Goal: Task Accomplishment & Management: Manage account settings

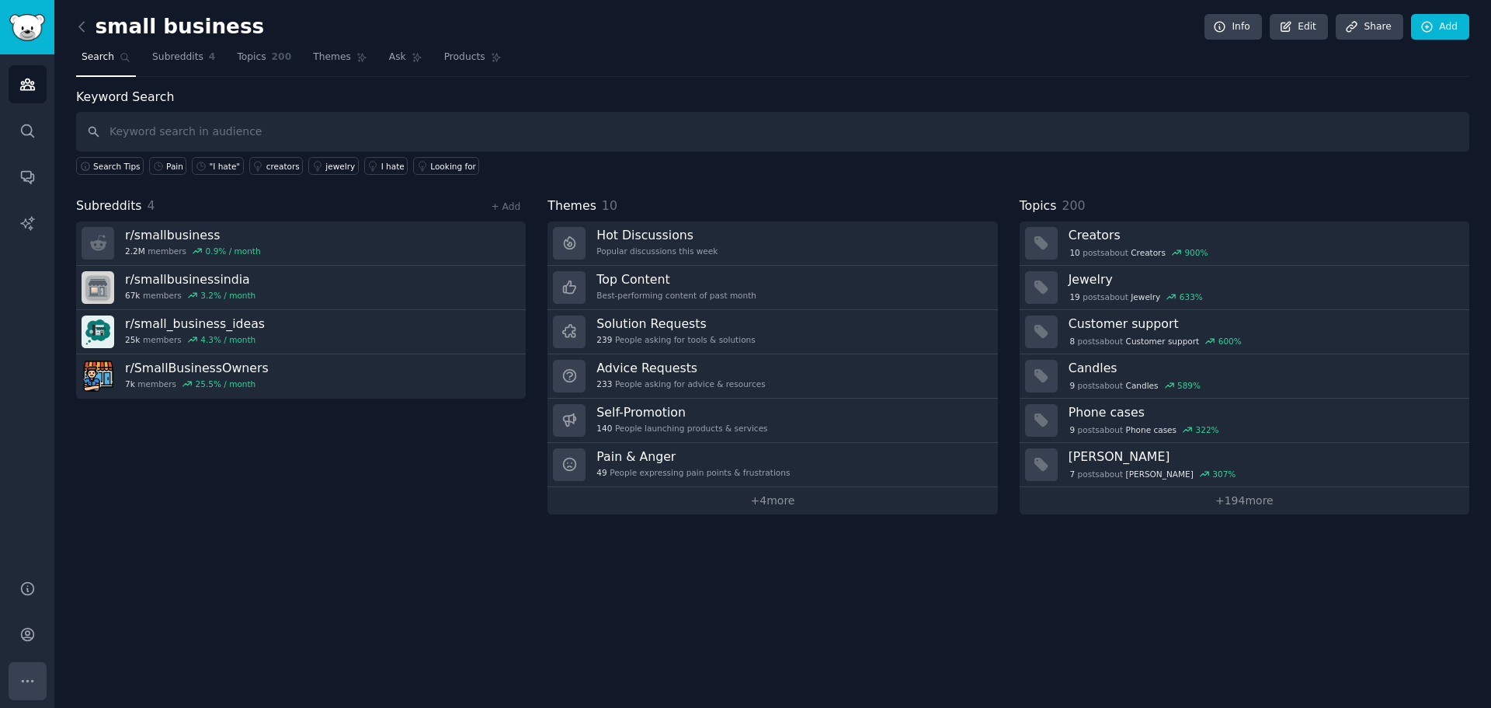
click at [32, 670] on button "More" at bounding box center [28, 681] width 38 height 38
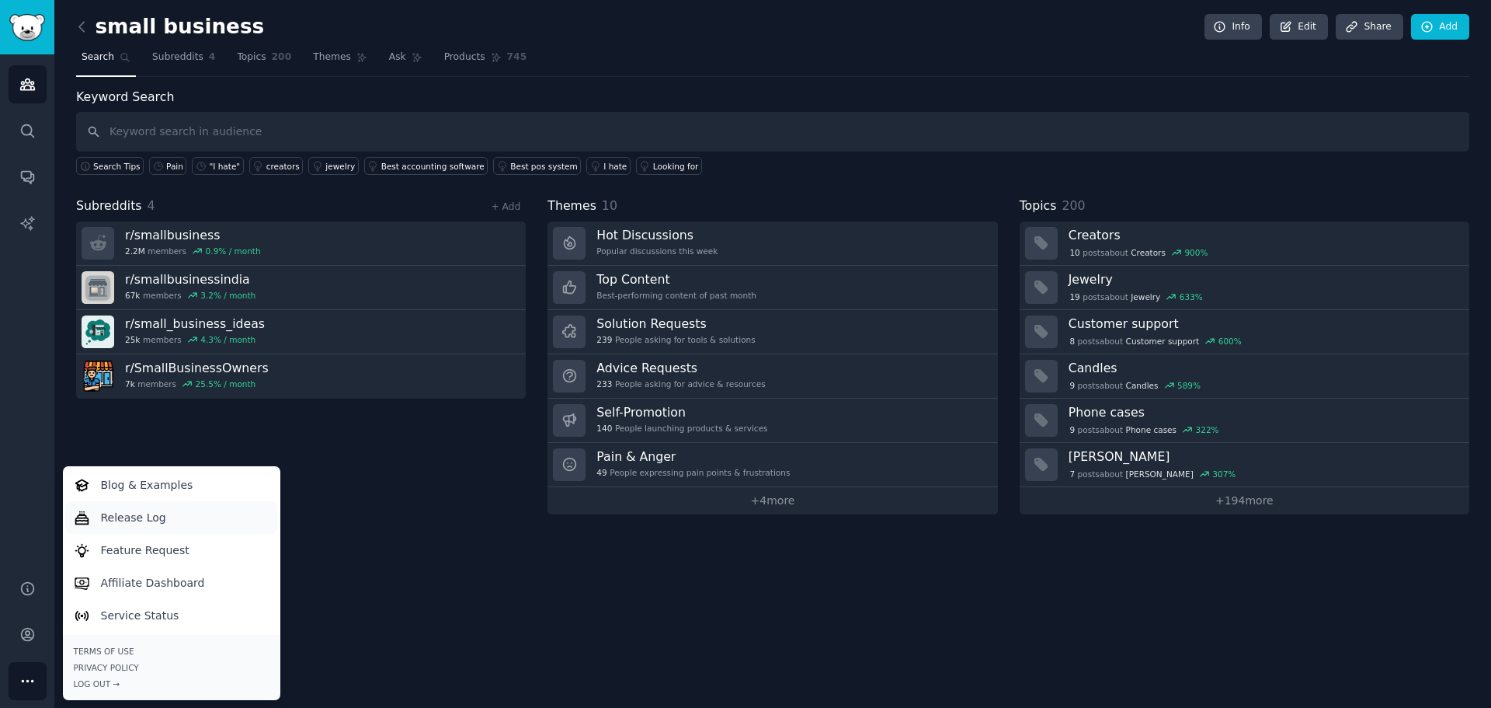
click at [214, 521] on link "Release Log" at bounding box center [171, 517] width 212 height 33
click at [22, 638] on icon "Sidebar" at bounding box center [27, 634] width 12 height 12
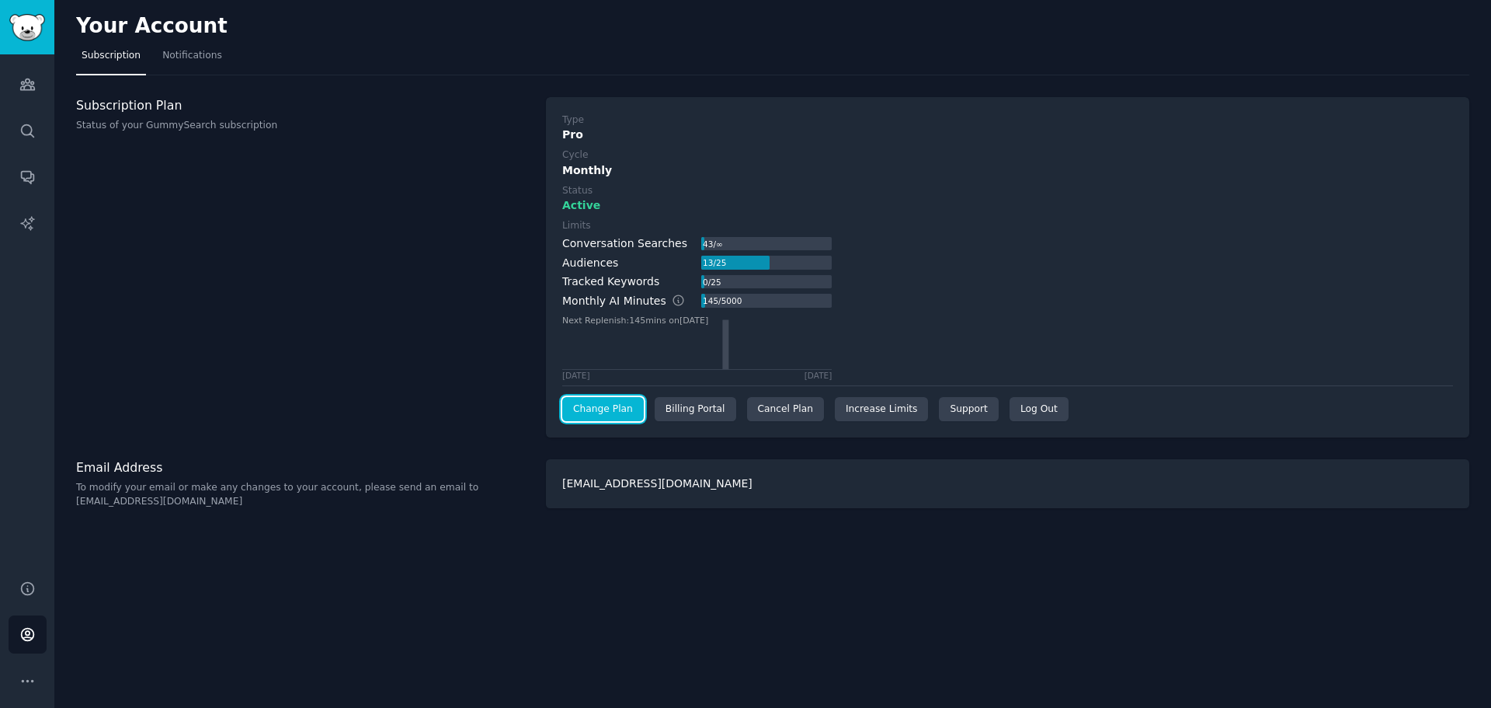
click at [601, 411] on link "Change Plan" at bounding box center [603, 409] width 82 height 25
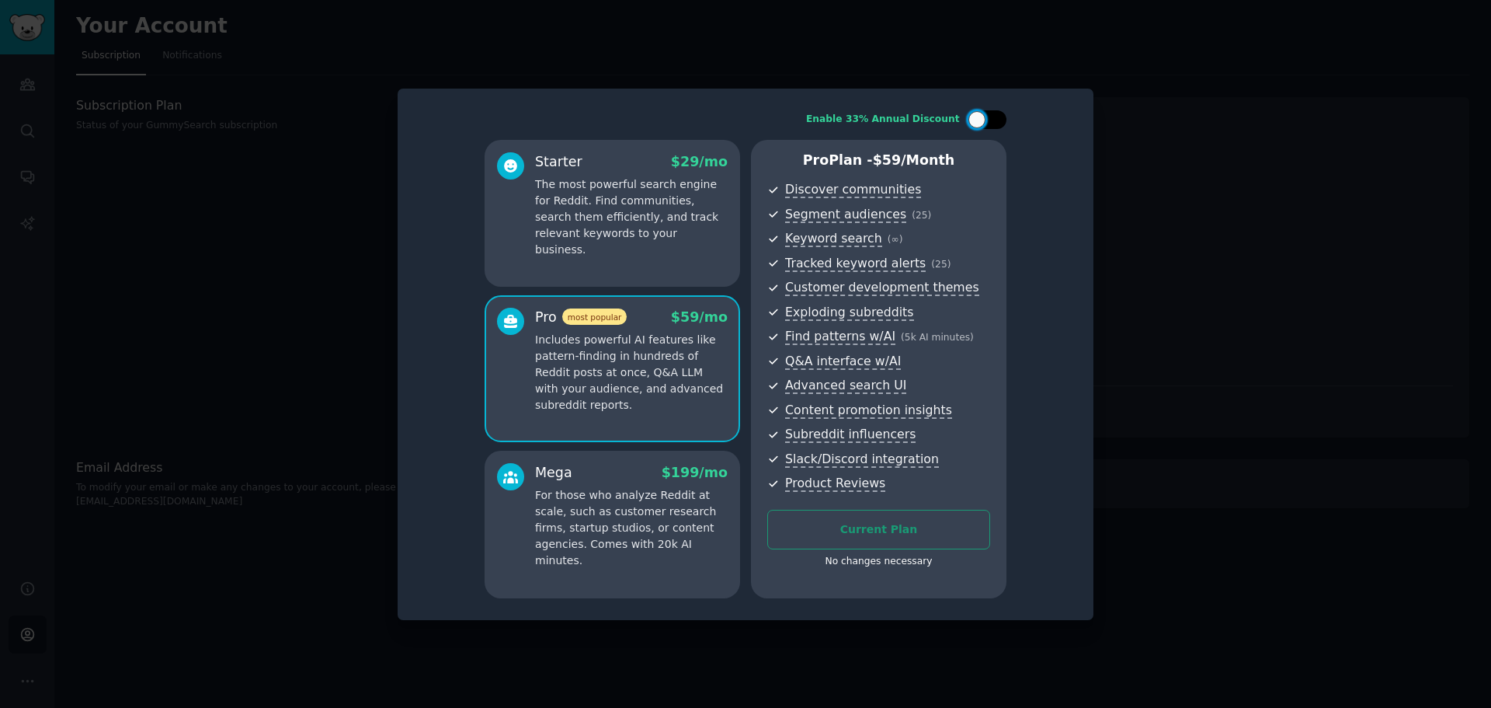
click at [973, 120] on div at bounding box center [977, 119] width 17 height 17
click at [988, 120] on div at bounding box center [987, 119] width 39 height 19
checkbox input "false"
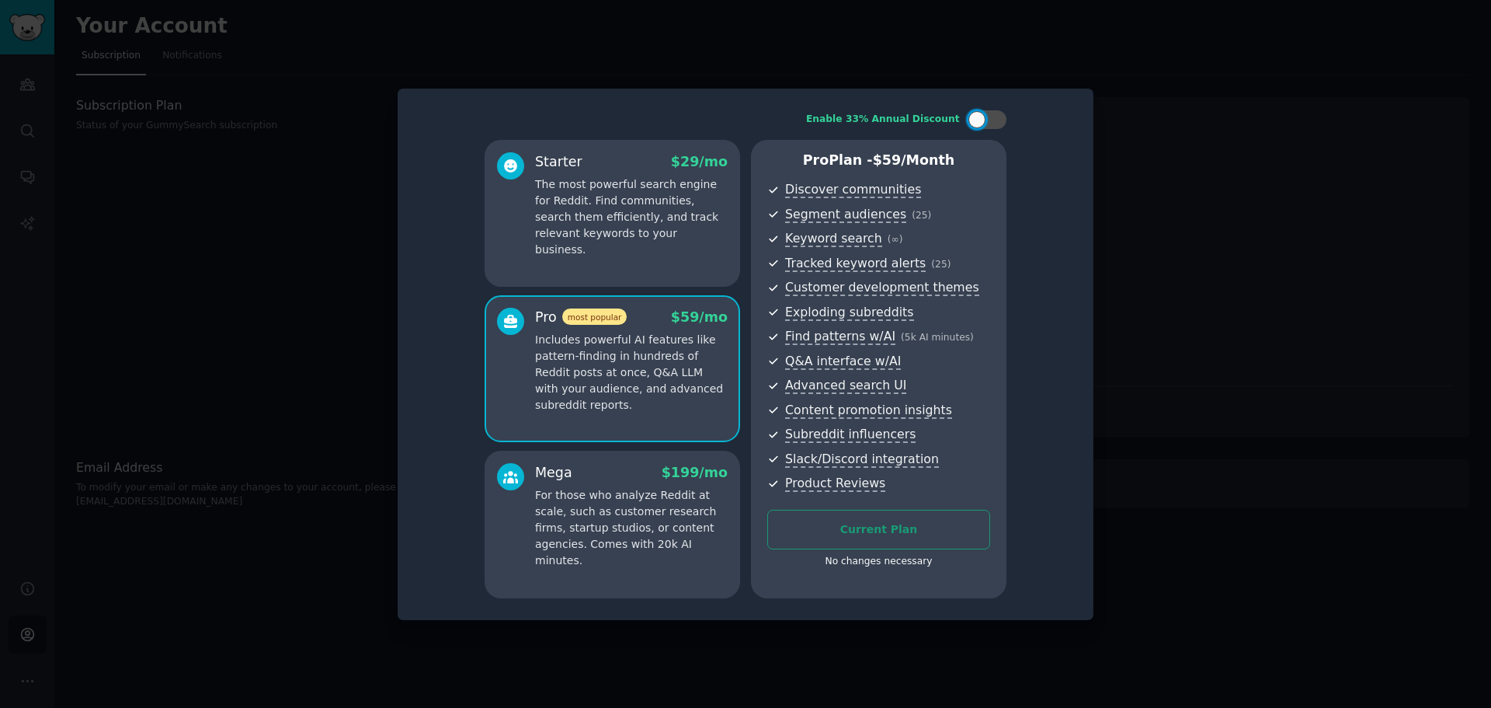
click at [1199, 204] on div at bounding box center [745, 354] width 1491 height 708
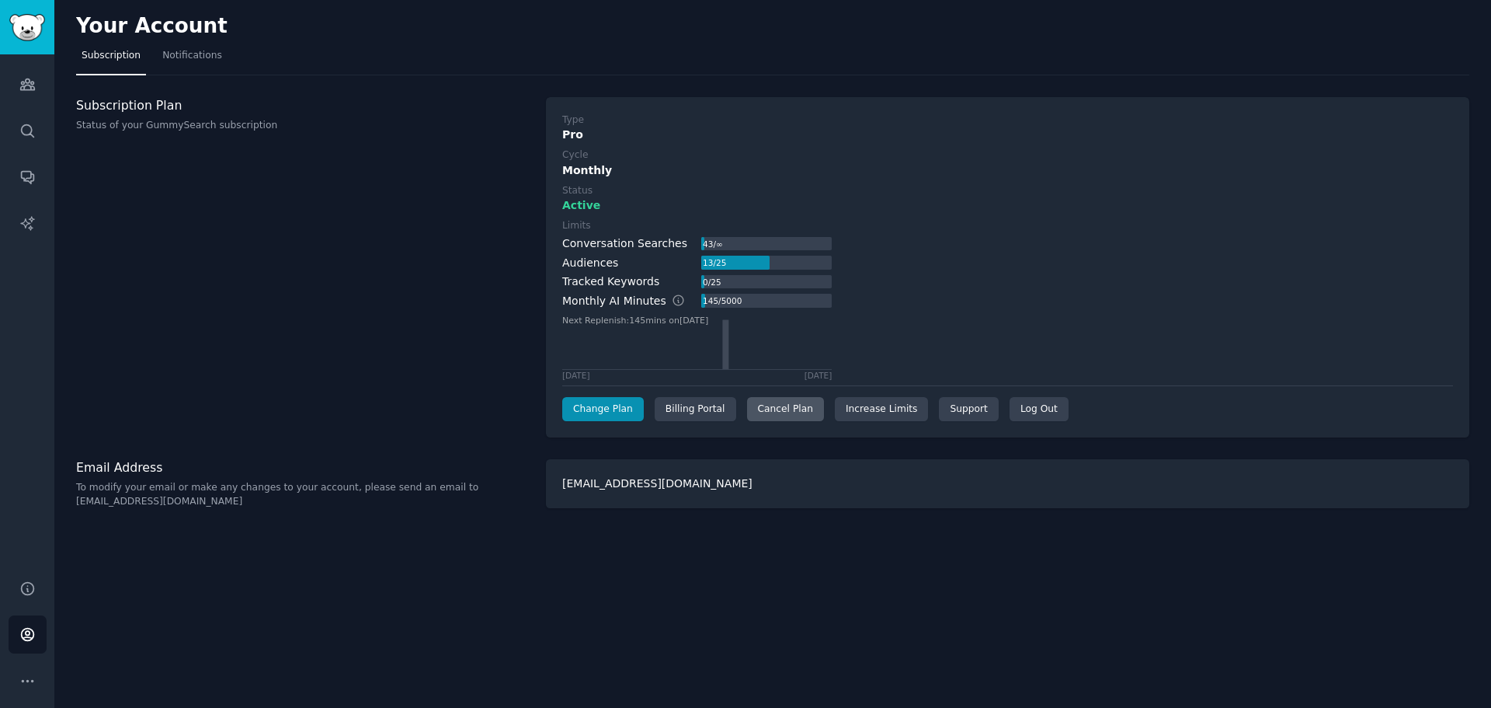
click at [776, 419] on div "Cancel Plan" at bounding box center [785, 409] width 77 height 25
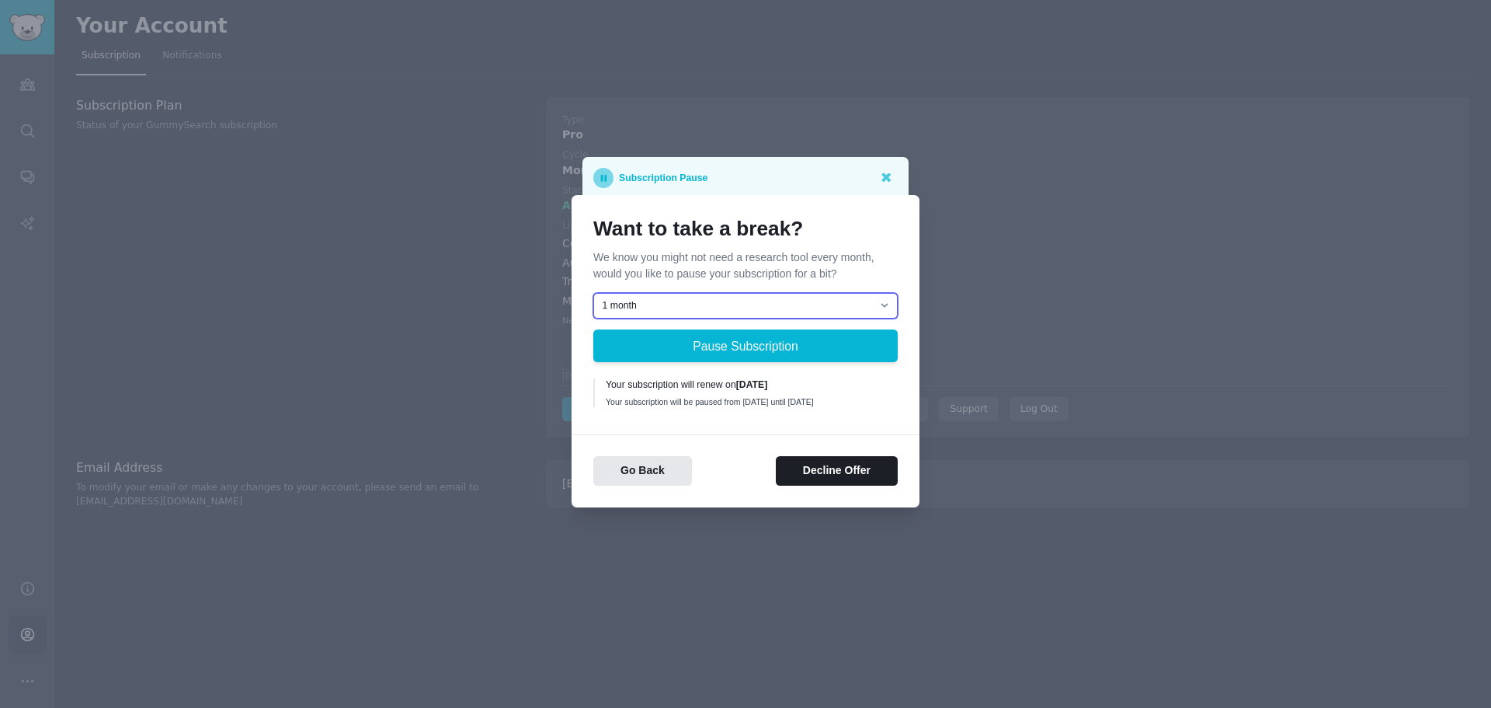
click at [755, 305] on select "1 month 2 months 3 months Choose a custom date to resume" at bounding box center [745, 306] width 305 height 26
click at [748, 298] on select "1 month 2 months 3 months Choose a custom date to resume" at bounding box center [745, 306] width 305 height 26
click at [709, 301] on select "1 month 2 months 3 months Choose a custom date to resume" at bounding box center [745, 306] width 305 height 26
click at [815, 472] on button "Decline Offer" at bounding box center [837, 471] width 122 height 30
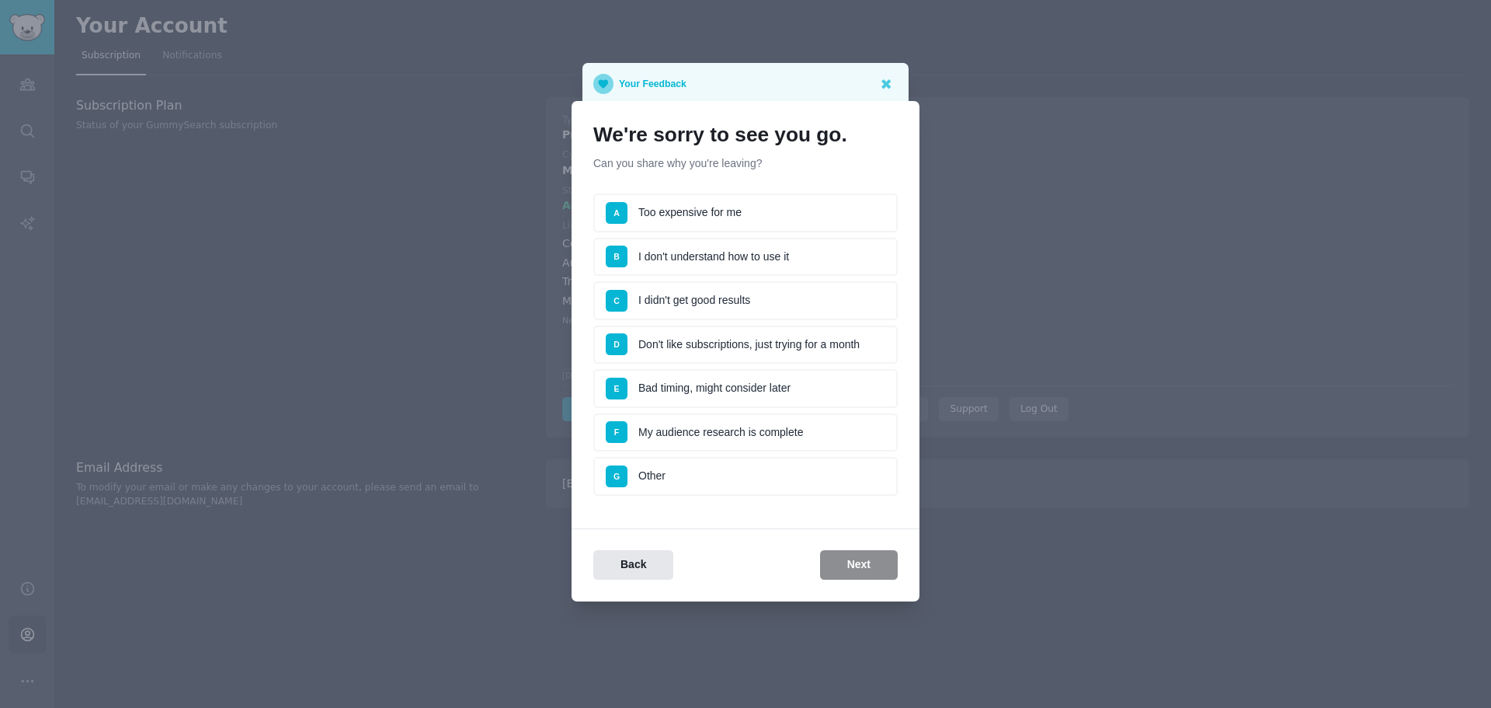
click at [836, 432] on li "F My audience research is complete" at bounding box center [745, 432] width 305 height 39
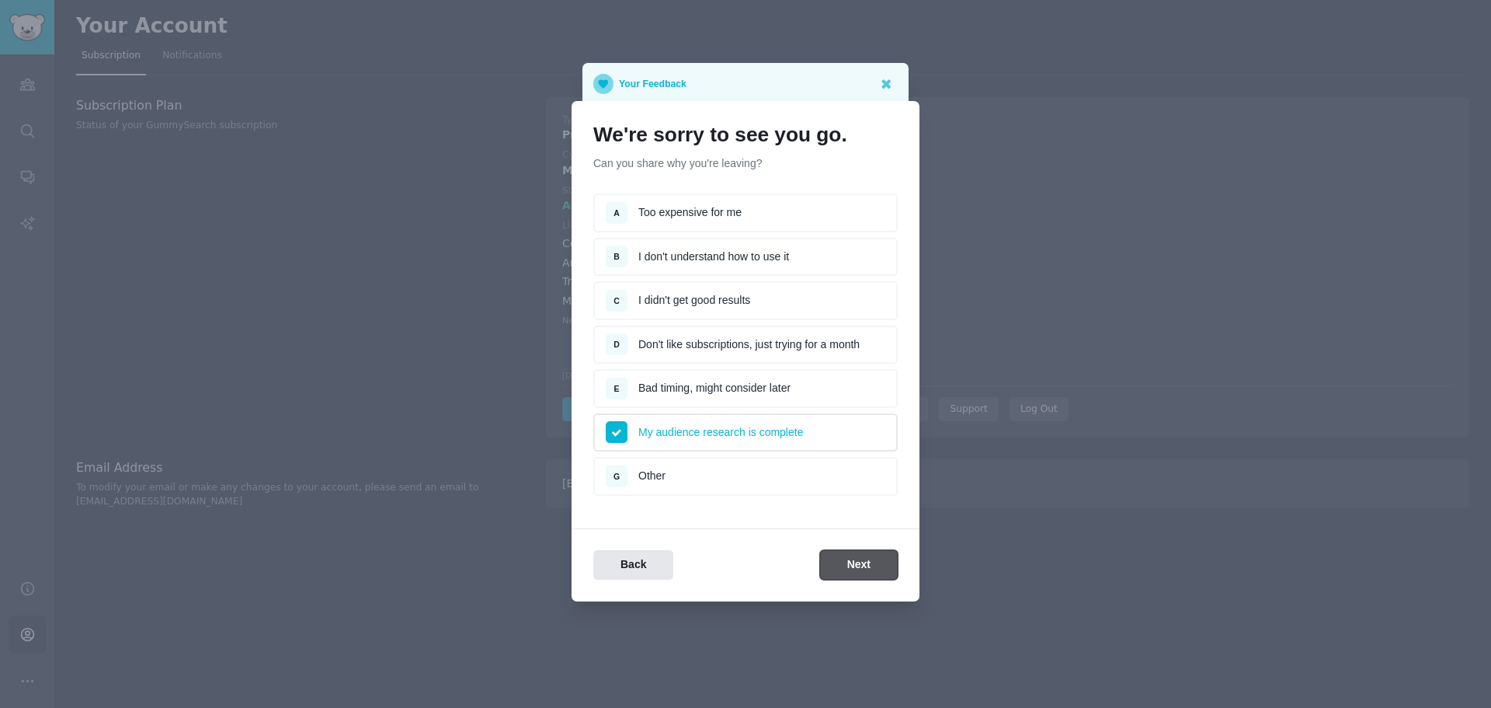
click at [855, 565] on button "Next" at bounding box center [859, 565] width 78 height 30
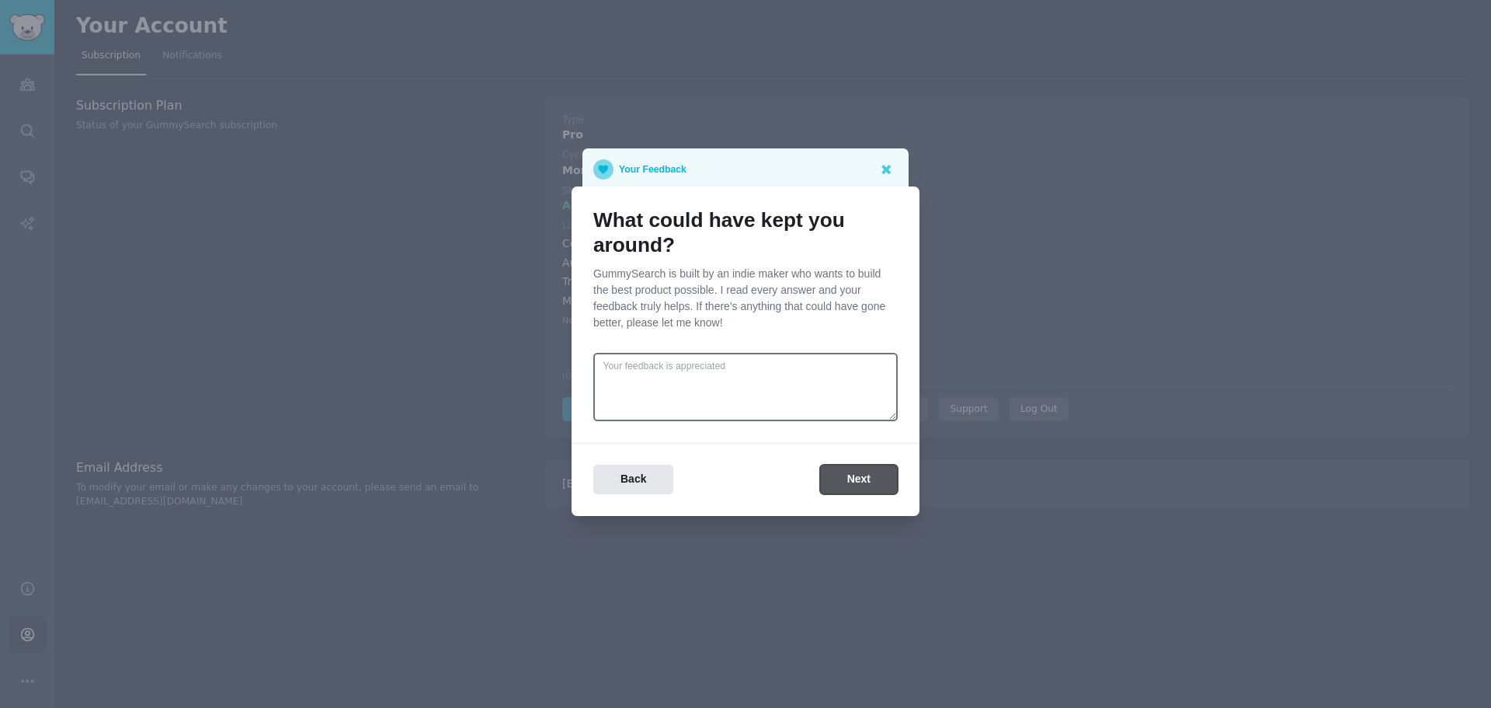
click at [873, 485] on button "Next" at bounding box center [859, 480] width 78 height 30
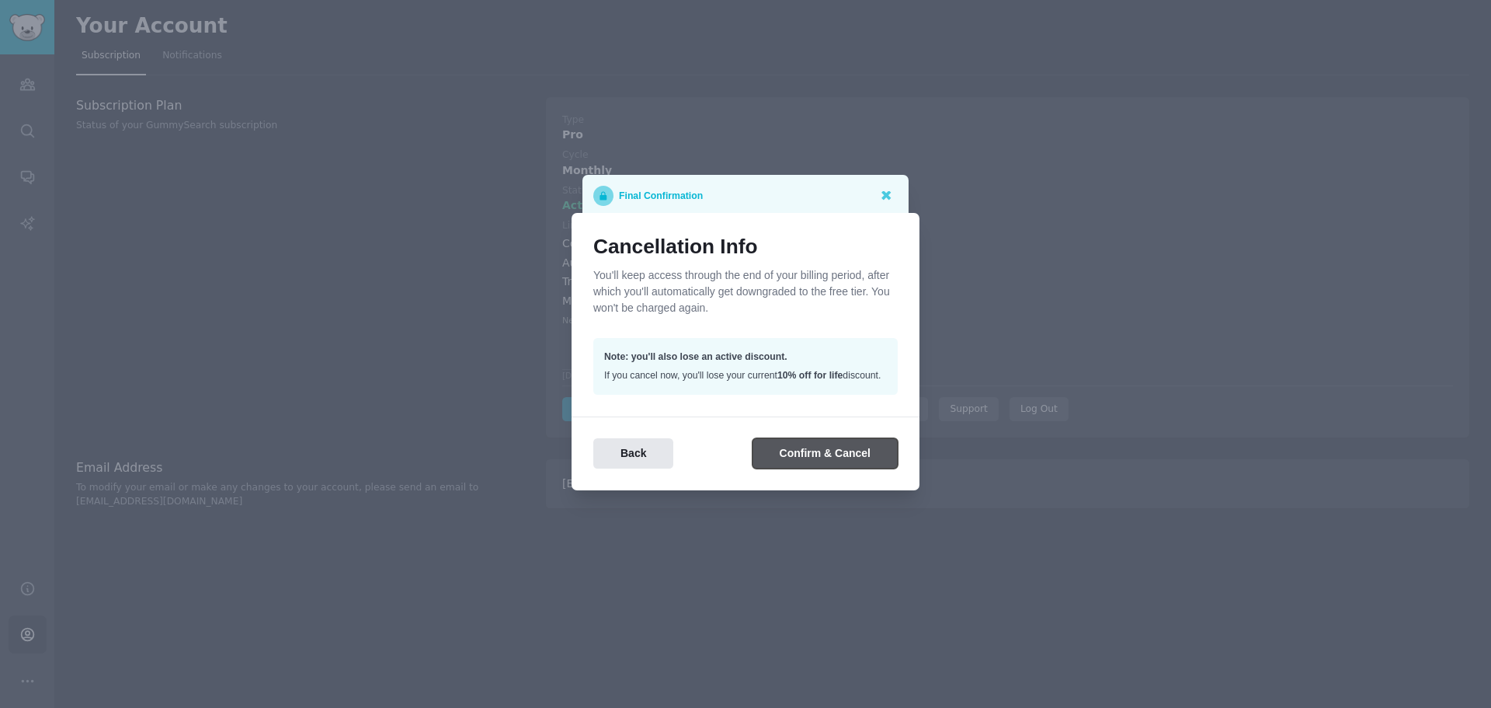
click at [837, 451] on button "Confirm & Cancel" at bounding box center [825, 453] width 145 height 30
